Goal: Check status: Check status

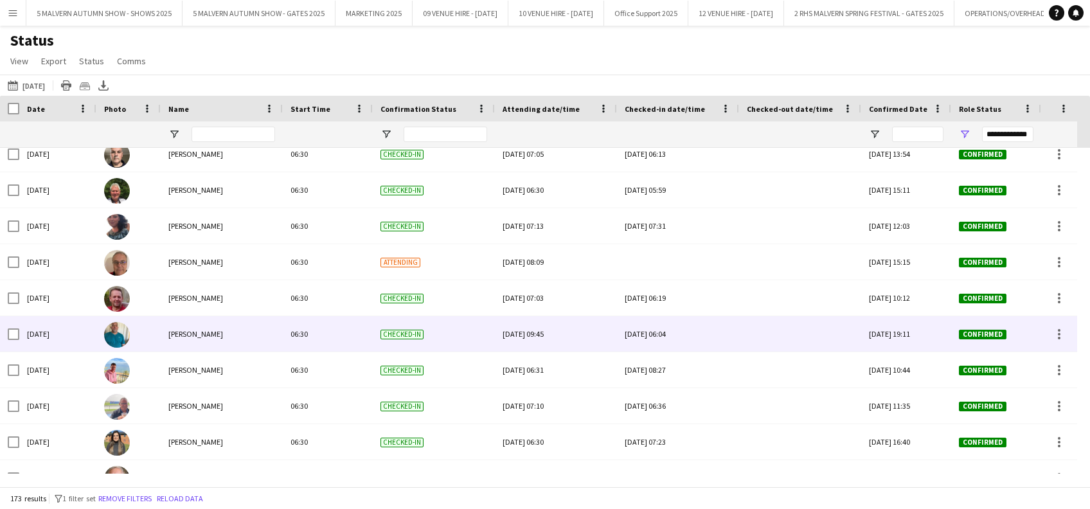
scroll to position [409, 0]
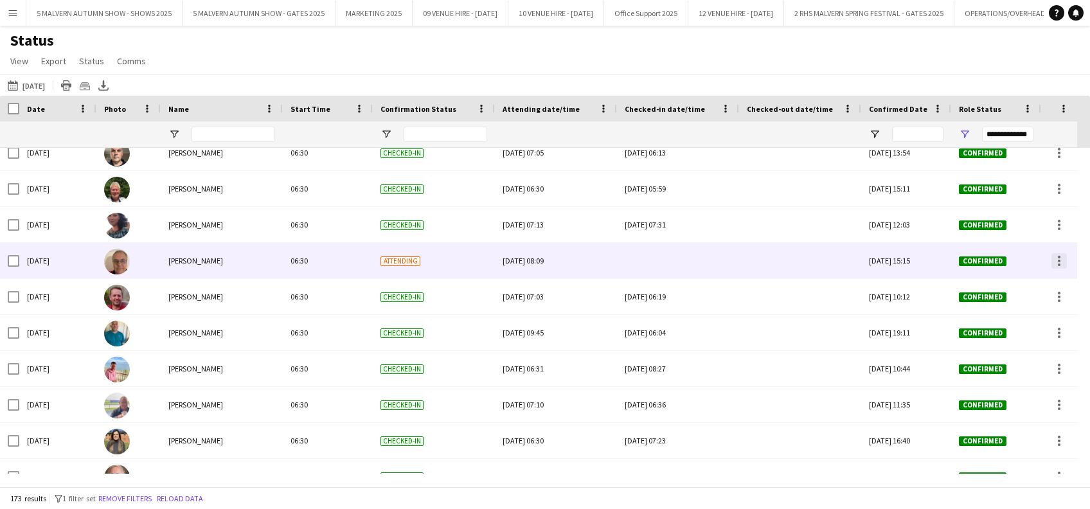
click at [1054, 260] on div at bounding box center [1059, 260] width 15 height 15
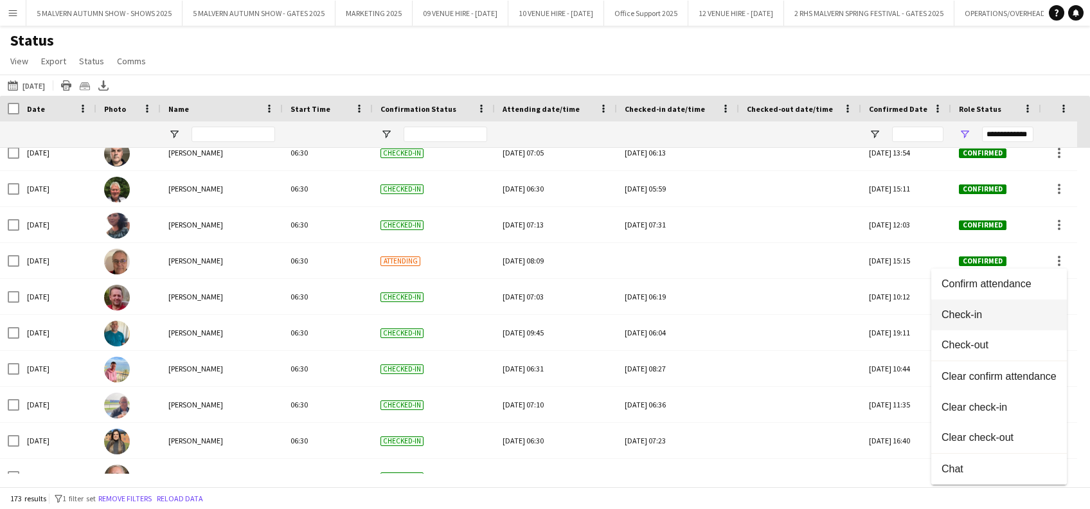
click at [982, 317] on span "Check-in" at bounding box center [999, 315] width 115 height 12
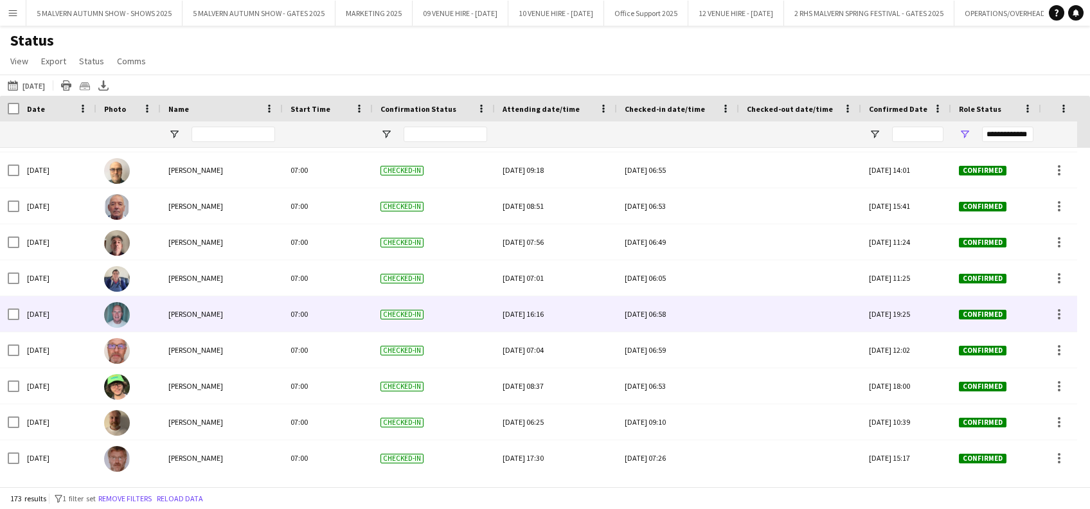
scroll to position [1440, 0]
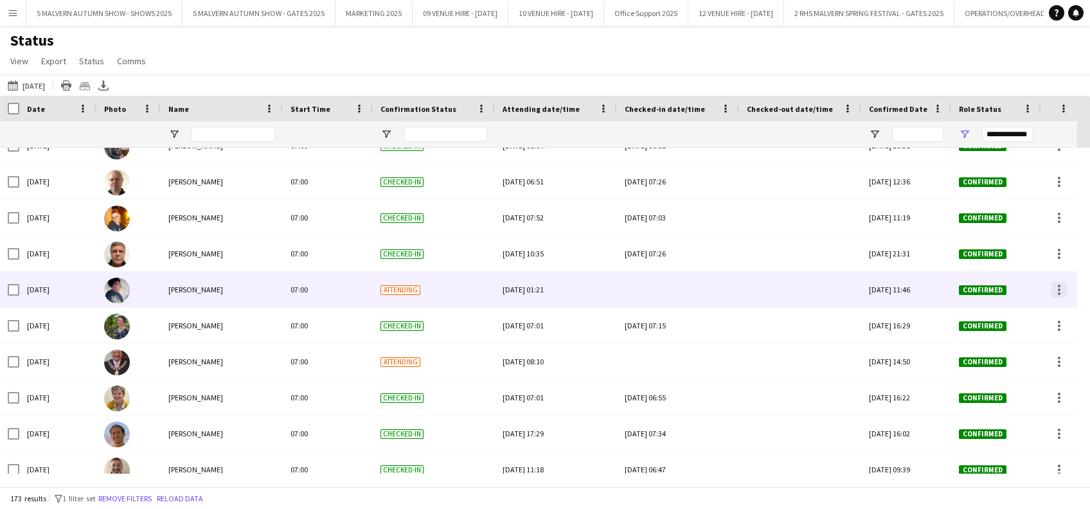
click at [1061, 294] on div at bounding box center [1059, 289] width 15 height 15
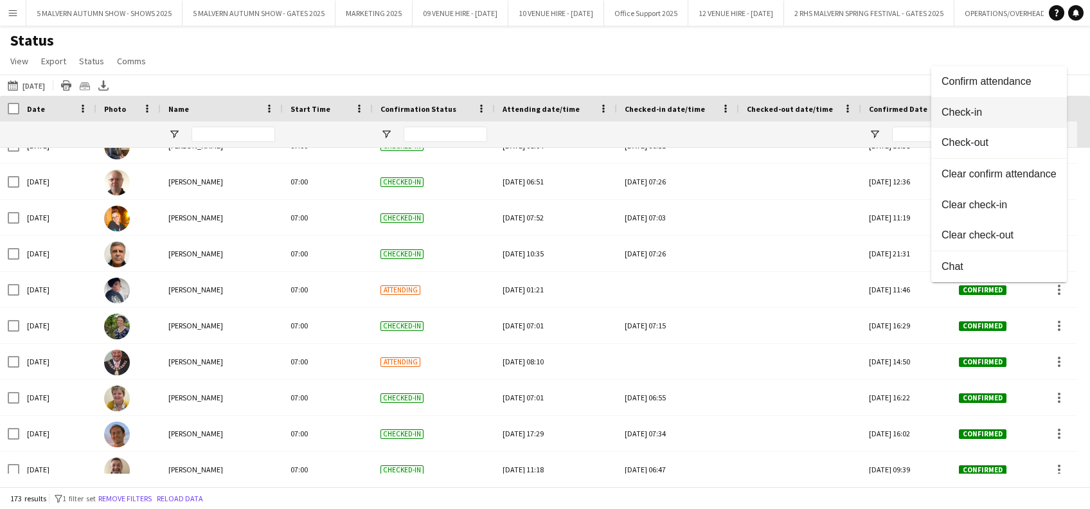
click at [971, 108] on span "Check-in" at bounding box center [999, 113] width 115 height 12
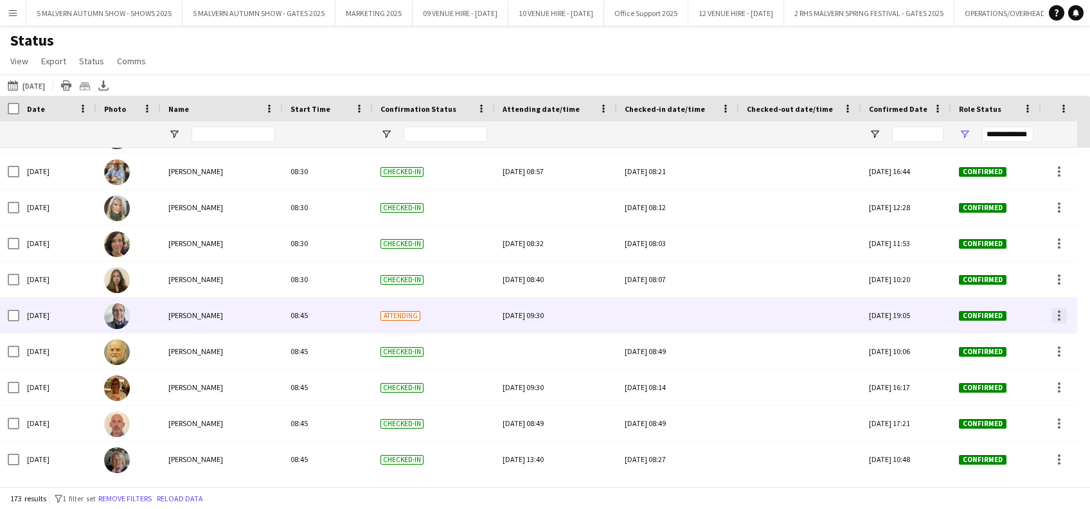
click at [1060, 314] on div at bounding box center [1059, 315] width 3 height 3
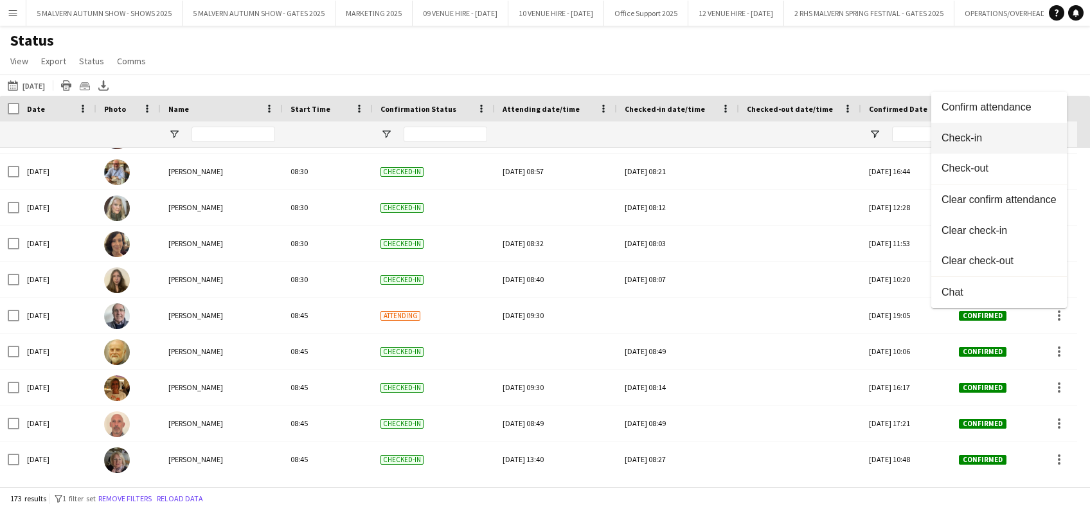
click at [982, 151] on button "Check-in" at bounding box center [1000, 138] width 136 height 31
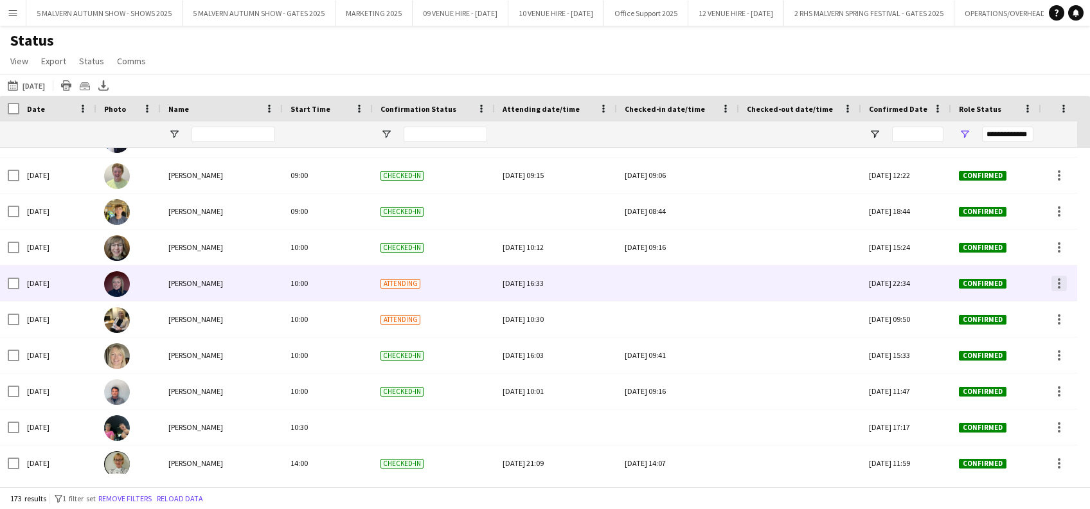
click at [1067, 281] on div at bounding box center [1059, 283] width 15 height 15
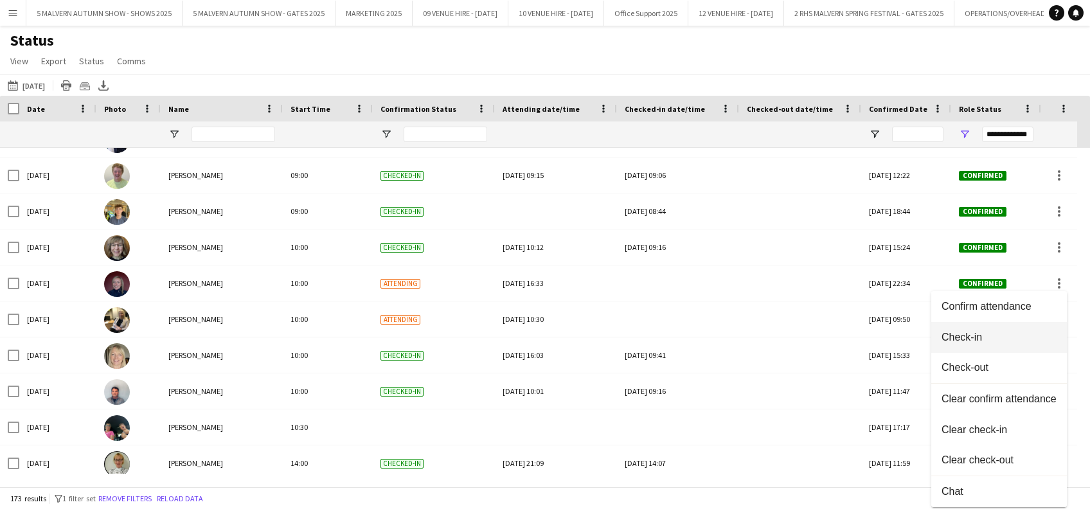
click at [989, 327] on button "Check-in" at bounding box center [1000, 337] width 136 height 31
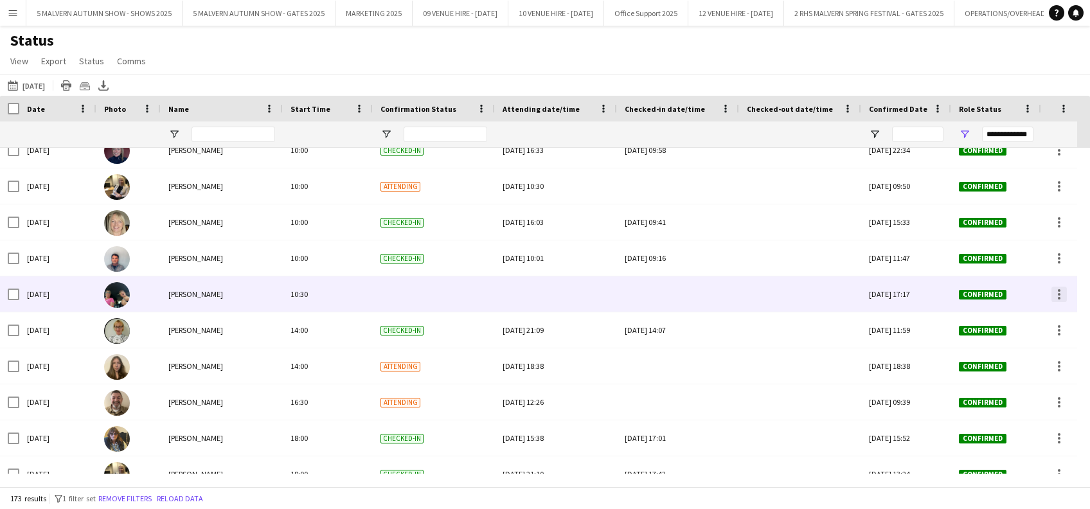
click at [1061, 295] on div at bounding box center [1059, 294] width 15 height 15
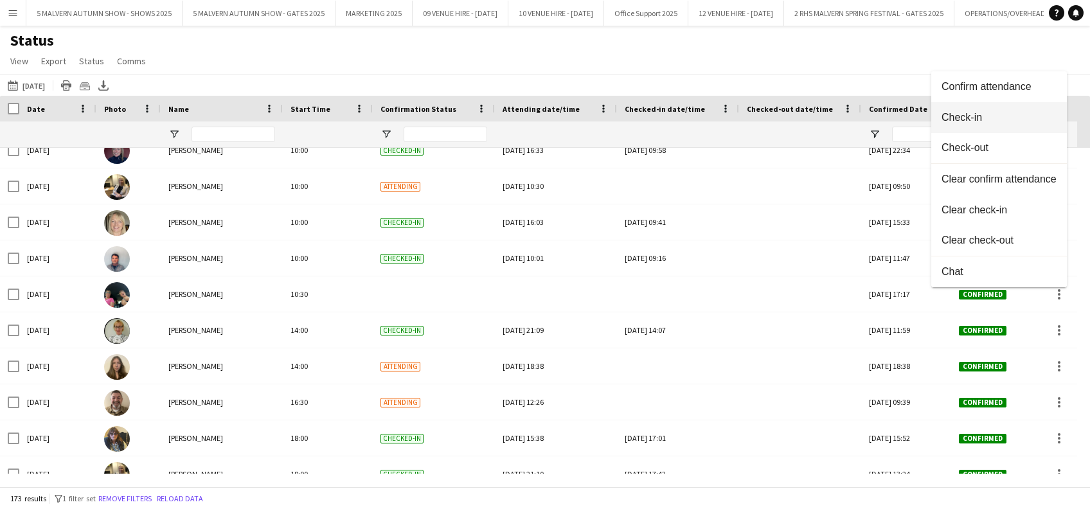
click at [982, 113] on span "Check-in" at bounding box center [999, 117] width 115 height 12
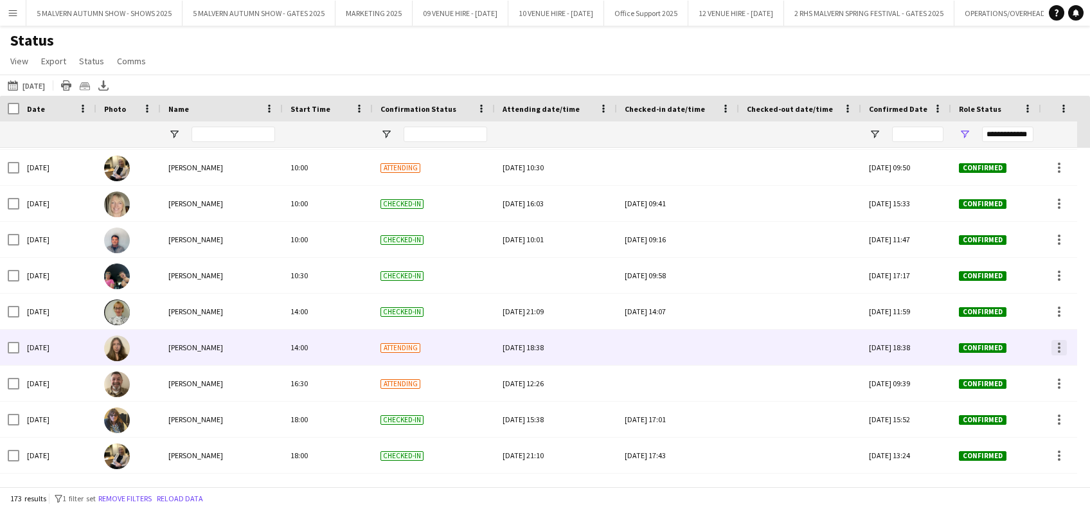
click at [1063, 350] on div at bounding box center [1059, 347] width 15 height 15
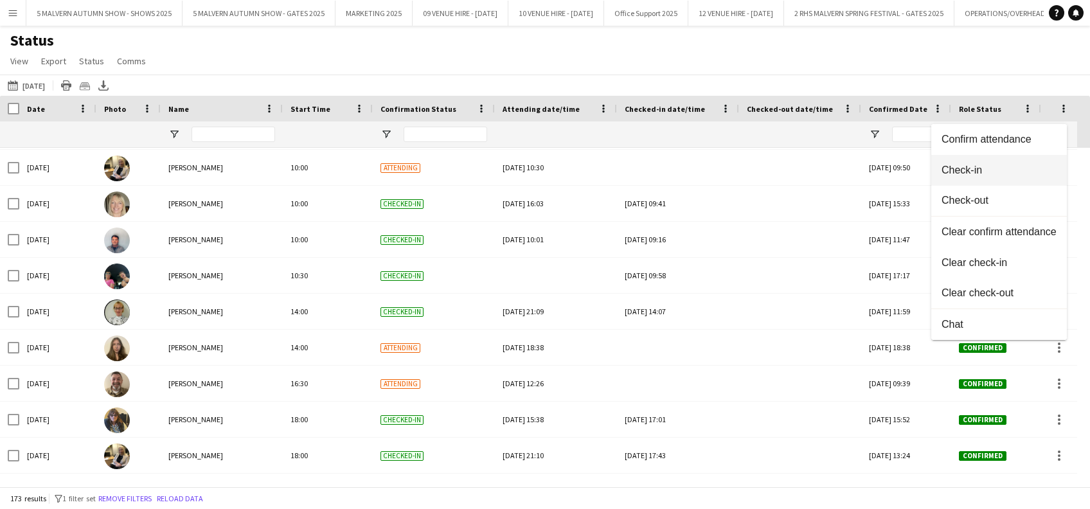
click at [989, 172] on span "Check-in" at bounding box center [999, 171] width 115 height 12
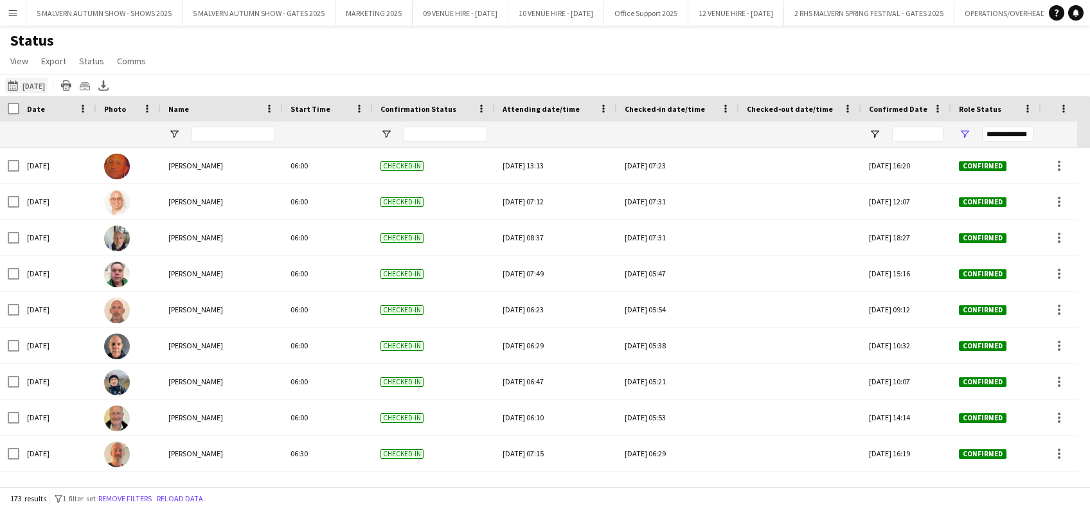
click at [21, 81] on app-icon "29-09-2025 to 05-10-2025" at bounding box center [15, 85] width 15 height 10
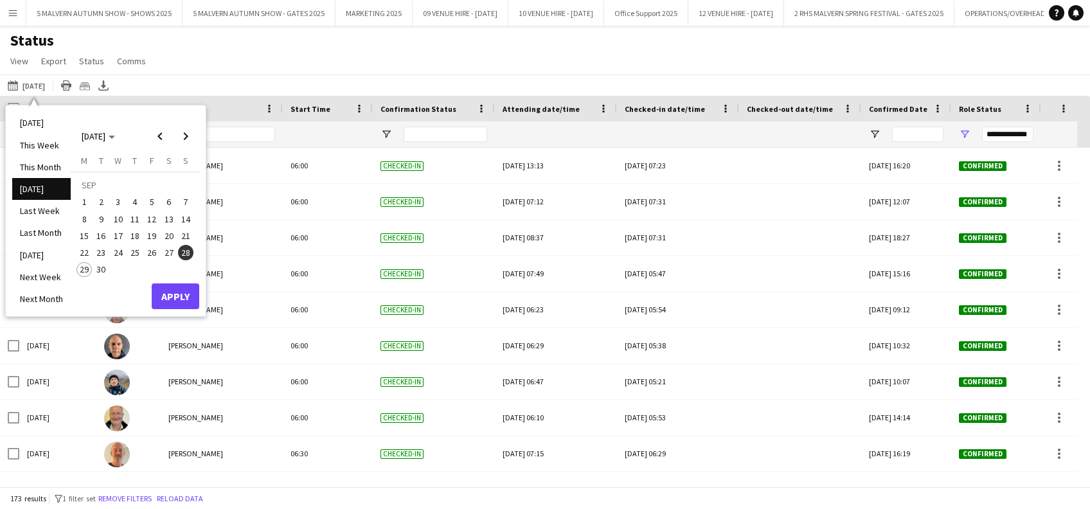
click at [82, 272] on span "29" at bounding box center [84, 269] width 15 height 15
click at [172, 298] on button "Apply" at bounding box center [176, 297] width 48 height 26
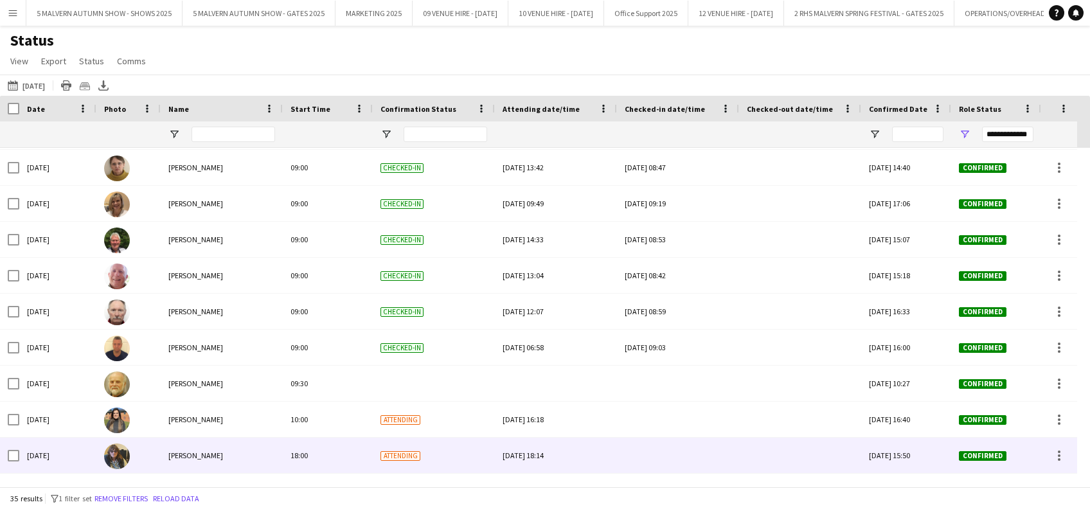
click at [1060, 438] on div at bounding box center [1058, 455] width 39 height 35
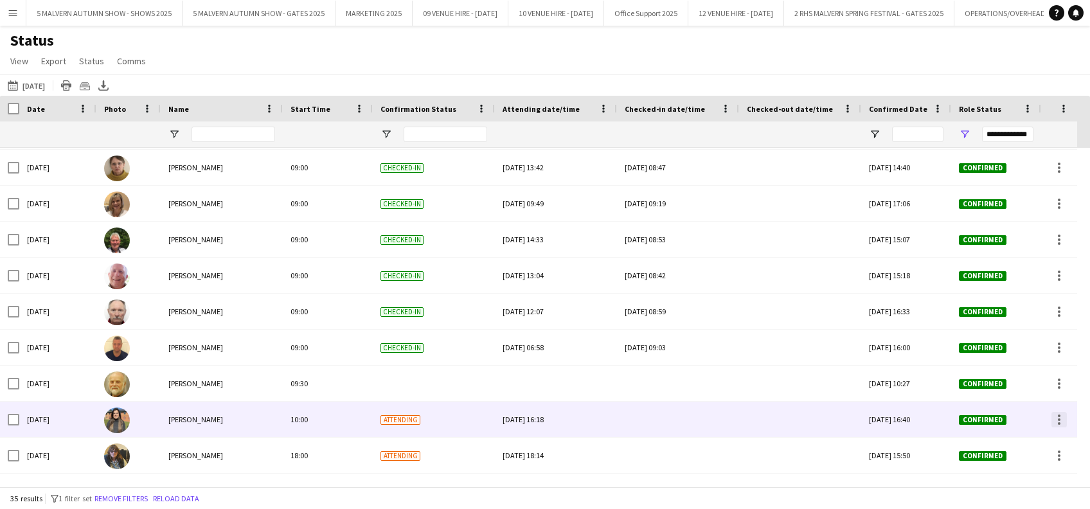
click at [1058, 426] on div at bounding box center [1059, 419] width 15 height 15
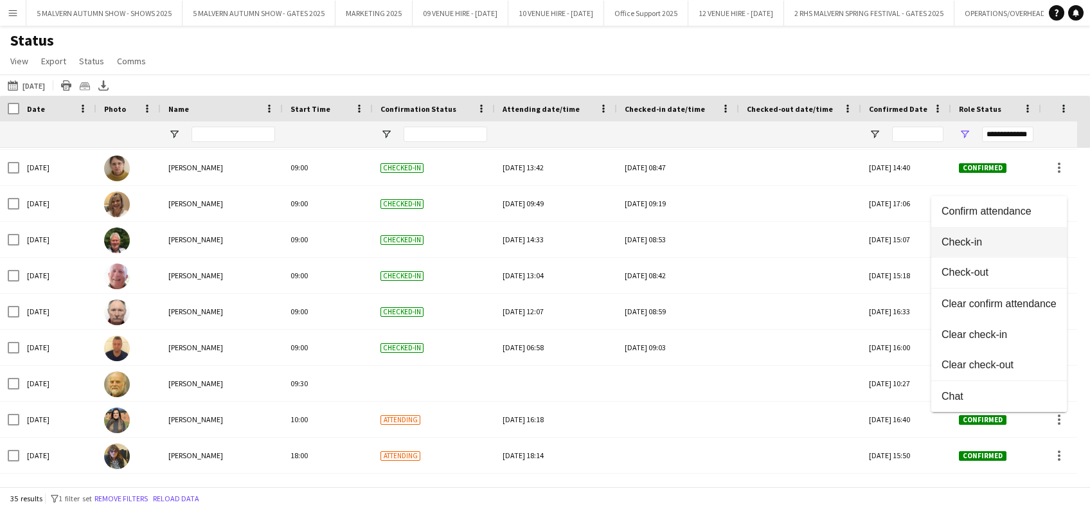
click at [1018, 243] on span "Check-in" at bounding box center [999, 243] width 115 height 12
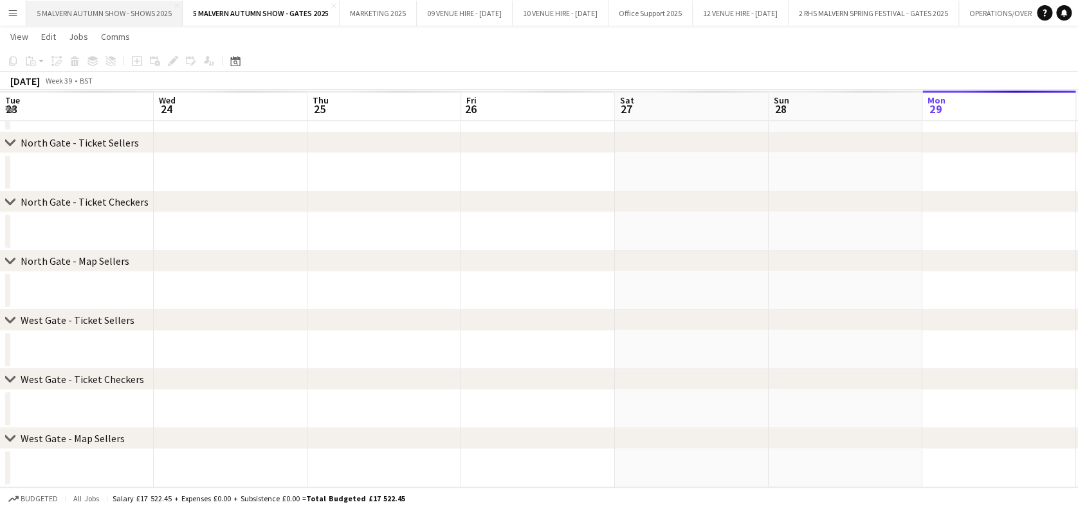
scroll to position [0, 307]
click at [129, 12] on button "5 MALVERN AUTUMN SHOW - SHOWS 2025 Close" at bounding box center [104, 13] width 156 height 25
